Goal: Information Seeking & Learning: Learn about a topic

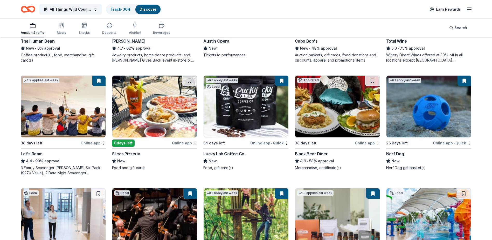
scroll to position [234, 0]
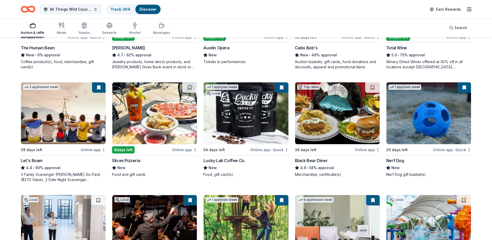
click at [28, 7] on icon "Home" at bounding box center [30, 8] width 8 height 5
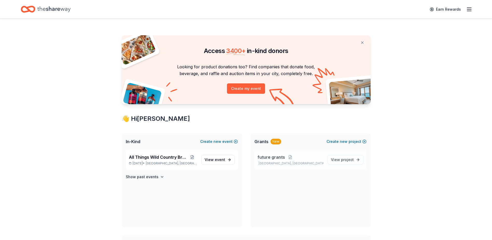
click at [283, 158] on span "future grants" at bounding box center [272, 157] width 28 height 6
click at [138, 140] on span "In-Kind" at bounding box center [133, 141] width 15 height 6
click at [148, 157] on span "All Things Wild Country Brunch" at bounding box center [158, 157] width 59 height 6
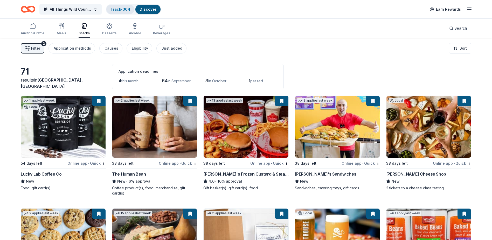
click at [117, 9] on link "Track · 304" at bounding box center [121, 9] width 20 height 4
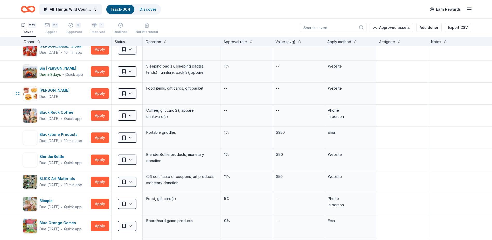
scroll to position [363, 0]
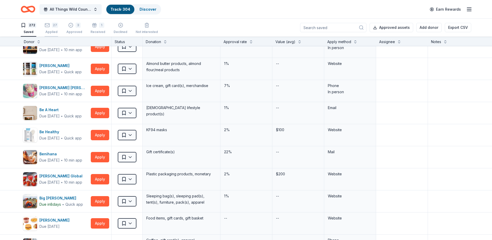
click at [50, 29] on div "27 Applied" at bounding box center [51, 28] width 13 height 11
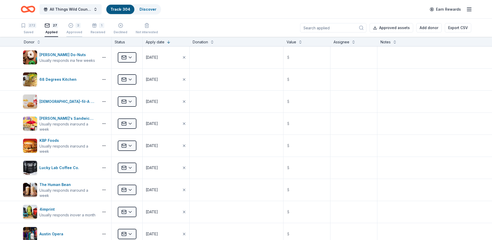
click at [70, 29] on div "3 Approved" at bounding box center [74, 28] width 16 height 11
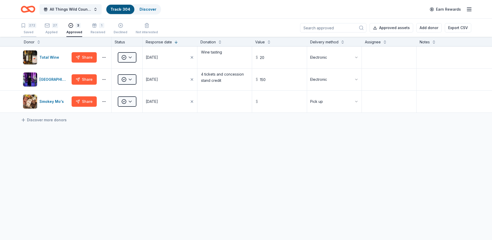
click at [31, 31] on div "Saved" at bounding box center [29, 32] width 16 height 4
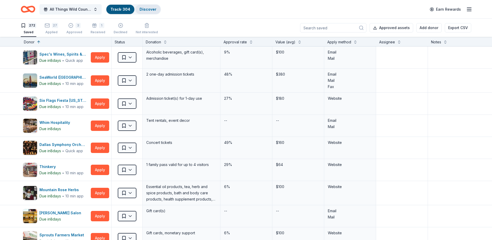
click at [151, 10] on link "Discover" at bounding box center [148, 9] width 17 height 4
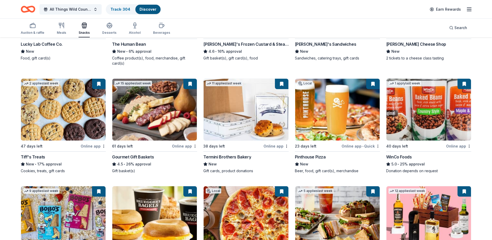
scroll to position [156, 0]
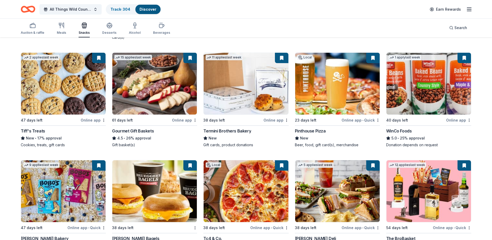
click at [98, 59] on button at bounding box center [98, 58] width 13 height 10
click at [69, 99] on img at bounding box center [63, 84] width 85 height 62
